Goal: Check status: Check status

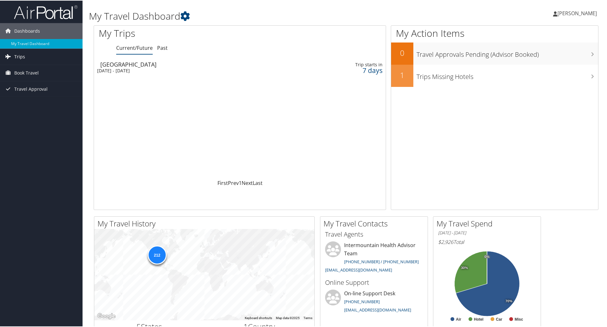
click at [24, 56] on link "Trips" at bounding box center [41, 56] width 83 height 16
click at [23, 69] on link "Current/Future Trips" at bounding box center [41, 69] width 83 height 10
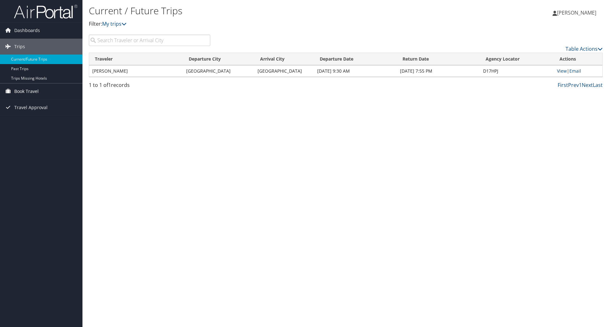
click at [28, 90] on span "Book Travel" at bounding box center [26, 91] width 24 height 16
click at [30, 124] on link "Book/Manage Online Trips" at bounding box center [41, 123] width 83 height 10
click at [561, 73] on link "View" at bounding box center [562, 71] width 10 height 6
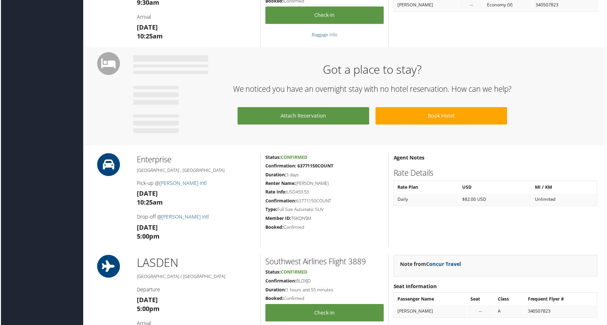
scroll to position [317, 0]
